Goal: Navigation & Orientation: Find specific page/section

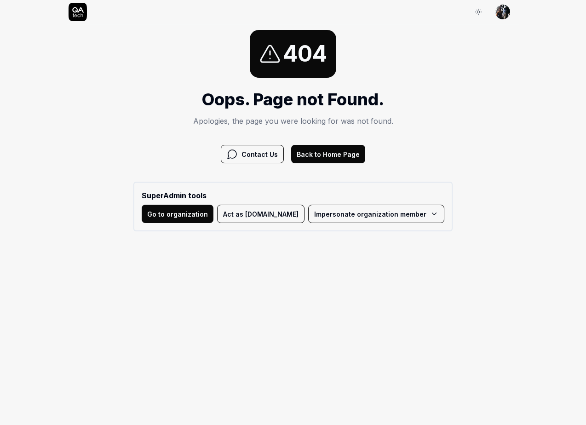
click at [334, 154] on button "Back to Home Page" at bounding box center [328, 154] width 74 height 18
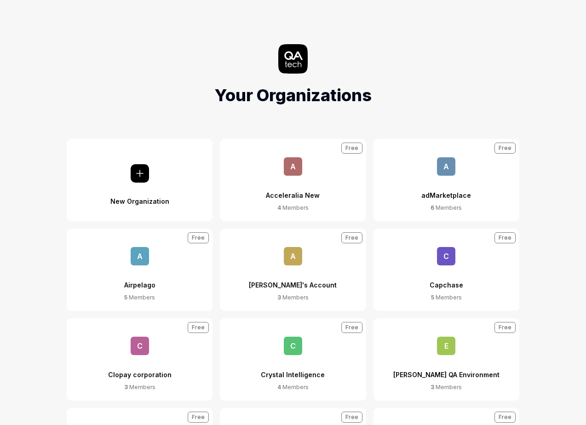
click at [287, 179] on div "Acceleralia New" at bounding box center [293, 190] width 54 height 28
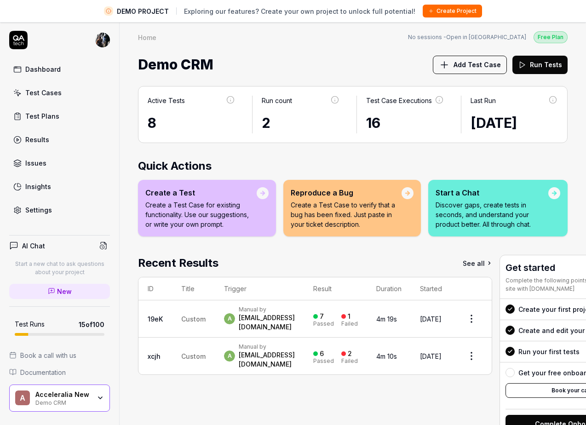
click at [108, 43] on html "DEMO PROJECT Exploring our features? Create your own project to unlock full pot…" at bounding box center [293, 223] width 586 height 447
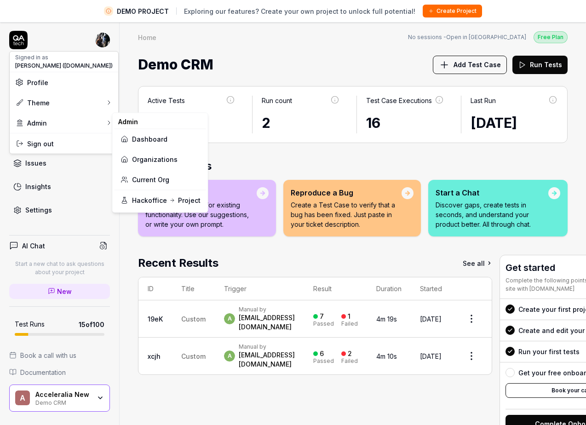
click at [164, 161] on link "Organizations" at bounding box center [160, 159] width 80 height 20
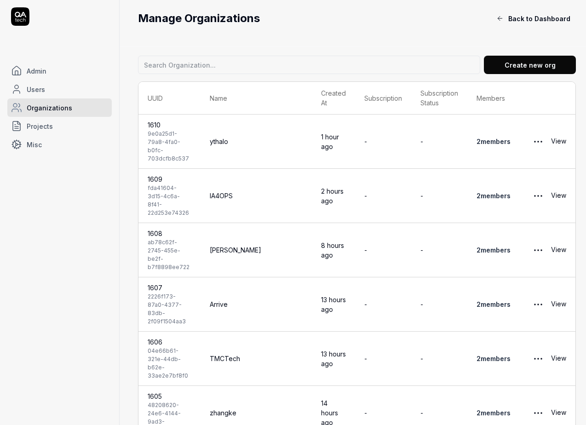
click at [488, 307] on link "2 member s" at bounding box center [494, 304] width 34 height 8
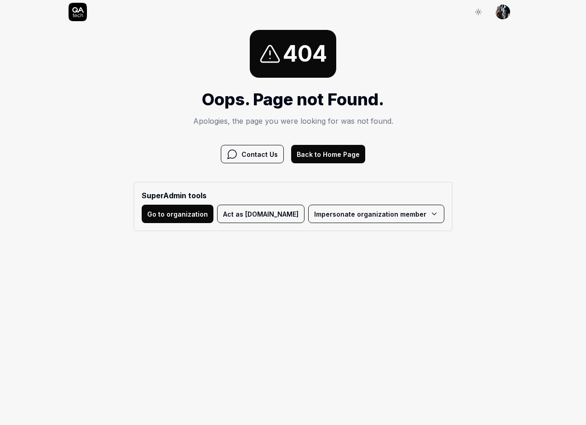
click at [350, 158] on button "Back to Home Page" at bounding box center [328, 154] width 74 height 18
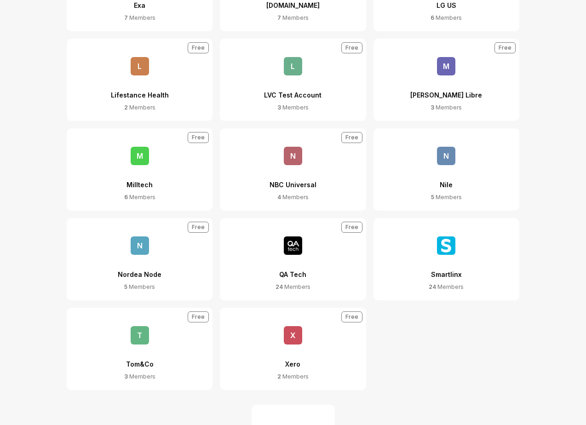
scroll to position [510, 0]
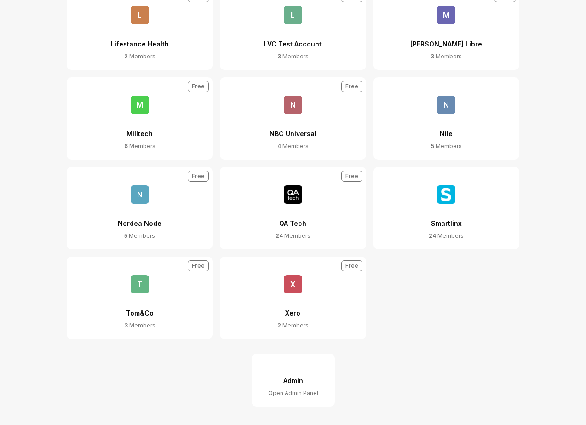
click at [295, 373] on div "Admin" at bounding box center [293, 380] width 20 height 17
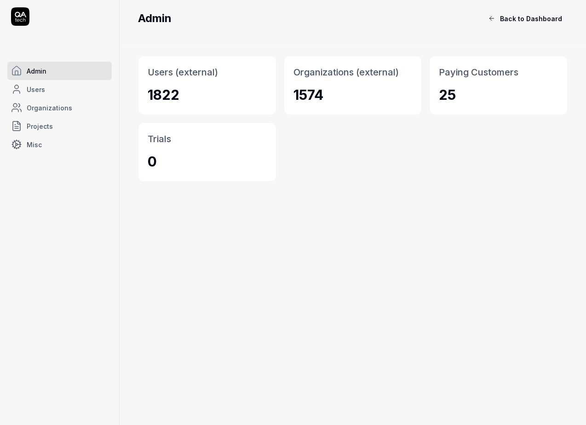
scroll to position [510, 0]
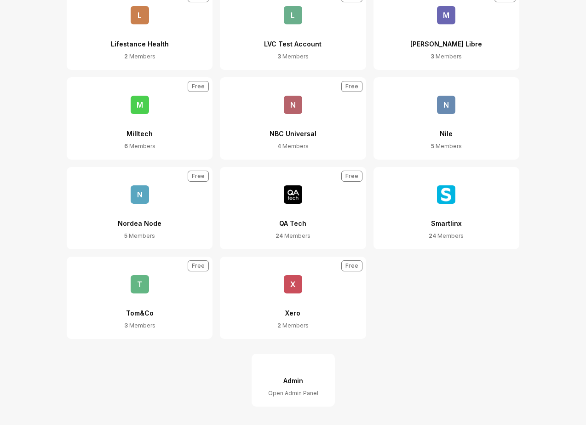
click at [292, 209] on div "QA Tech" at bounding box center [292, 218] width 27 height 28
